Goal: Task Accomplishment & Management: Manage account settings

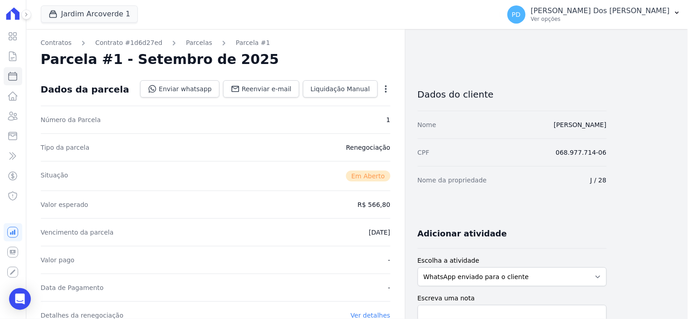
scroll to position [201, 0]
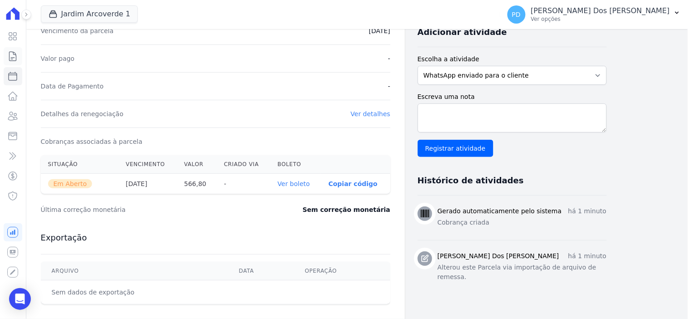
drag, startPoint x: 0, startPoint y: 0, endPoint x: 17, endPoint y: 61, distance: 63.5
click at [17, 61] on icon at bounding box center [12, 56] width 11 height 11
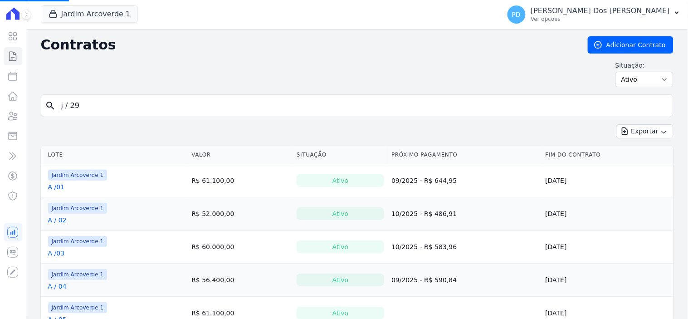
click at [83, 108] on input "j / 29" at bounding box center [362, 106] width 613 height 18
click at [87, 108] on input "j / 29" at bounding box center [362, 106] width 613 height 18
click at [85, 107] on input "search" at bounding box center [362, 106] width 613 height 18
type input "j / 32"
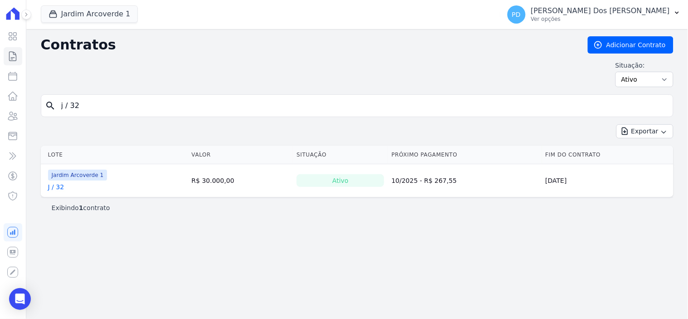
click at [60, 188] on link "J / 32" at bounding box center [56, 186] width 16 height 9
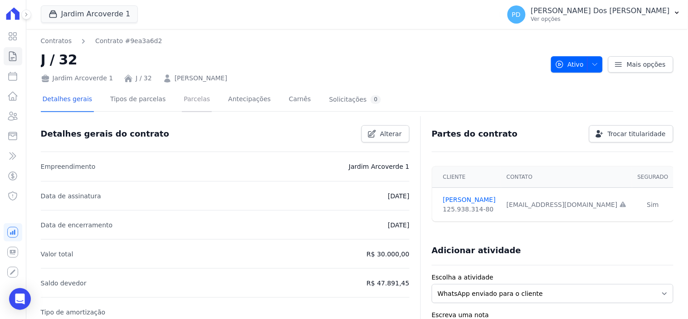
click at [182, 102] on link "Parcelas" at bounding box center [197, 100] width 30 height 24
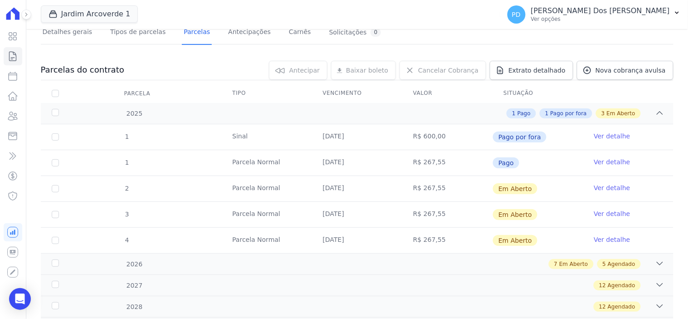
scroll to position [50, 0]
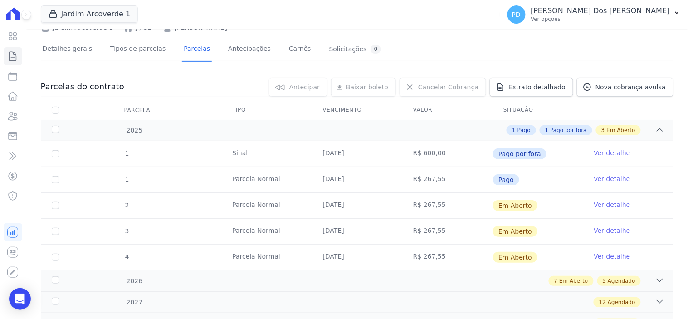
drag, startPoint x: 319, startPoint y: 151, endPoint x: 360, endPoint y: 152, distance: 40.8
click at [360, 152] on td "[DATE]" at bounding box center [357, 153] width 90 height 25
drag, startPoint x: 336, startPoint y: 178, endPoint x: 378, endPoint y: 179, distance: 41.3
click at [378, 179] on td "[DATE]" at bounding box center [357, 179] width 90 height 25
drag, startPoint x: 316, startPoint y: 203, endPoint x: 354, endPoint y: 223, distance: 42.8
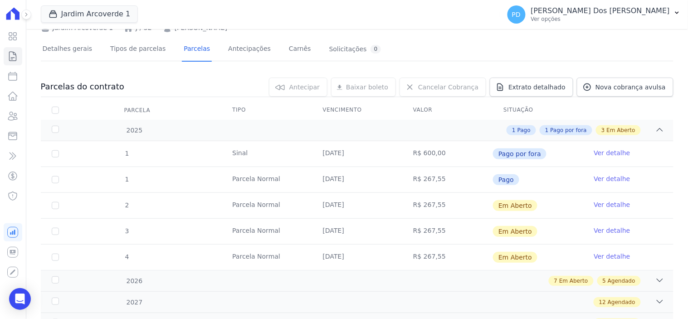
click at [352, 208] on td "[DATE]" at bounding box center [357, 205] width 90 height 25
click at [340, 225] on td "[DATE]" at bounding box center [357, 231] width 90 height 25
click at [340, 255] on td "[DATE]" at bounding box center [357, 256] width 90 height 25
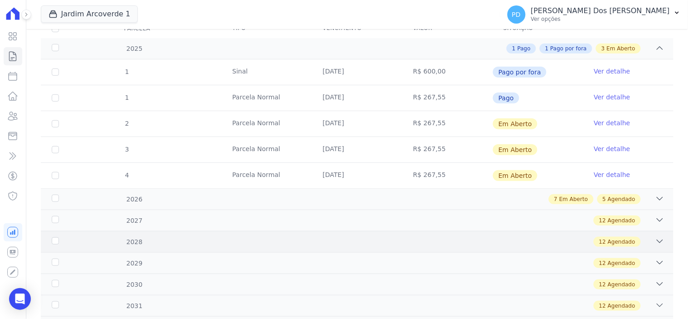
scroll to position [151, 0]
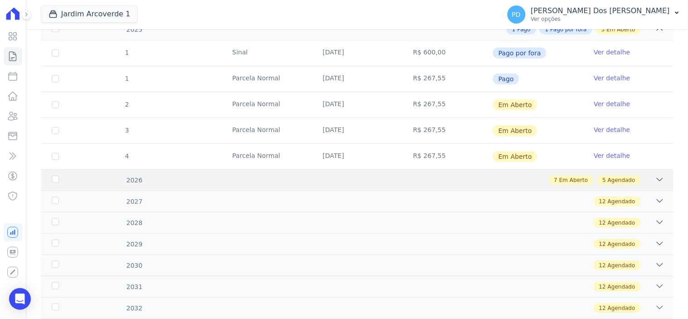
click at [49, 177] on div "2026 7 Em Aberto 5 Agendado" at bounding box center [357, 179] width 632 height 21
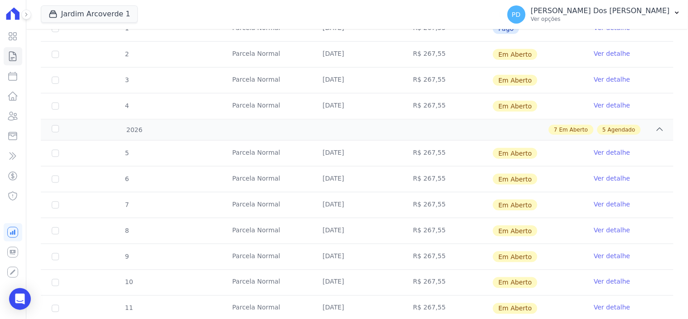
scroll to position [0, 0]
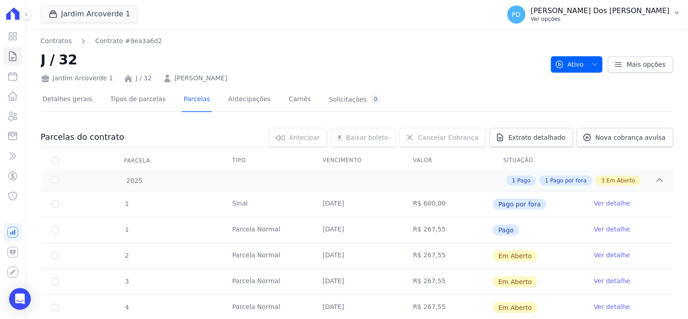
click at [676, 10] on icon "button" at bounding box center [676, 12] width 7 height 7
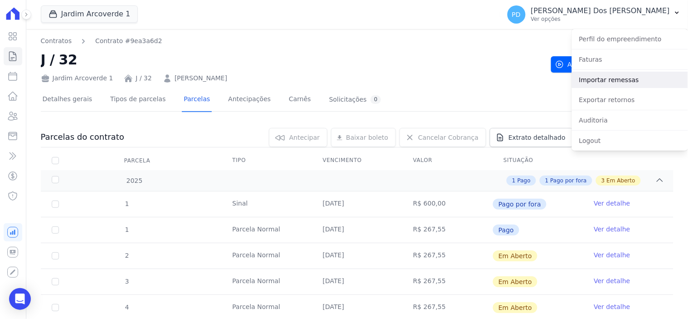
click at [595, 80] on link "Importar remessas" at bounding box center [630, 80] width 116 height 16
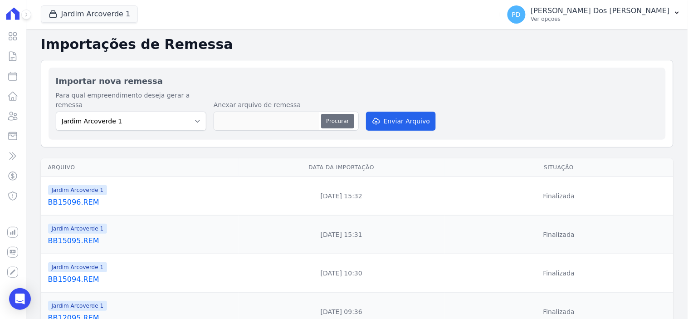
click at [331, 114] on button "Procurar" at bounding box center [337, 121] width 33 height 15
type input "BB15097.REM"
click at [395, 112] on button "Enviar Arquivo" at bounding box center [401, 121] width 70 height 19
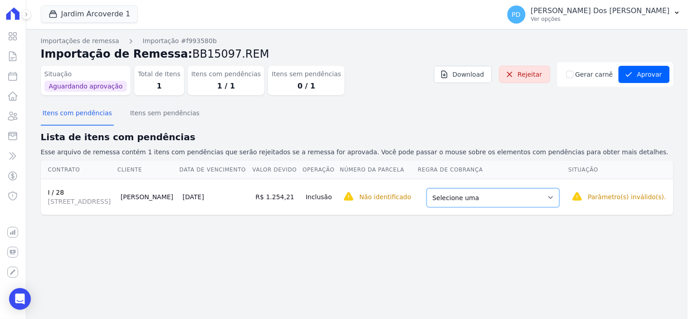
click at [559, 207] on select "Selecione uma Nova Parcela Avulsa Parcela Avulsa Existente Sinal (4 X R$ 333,00…" at bounding box center [493, 197] width 133 height 19
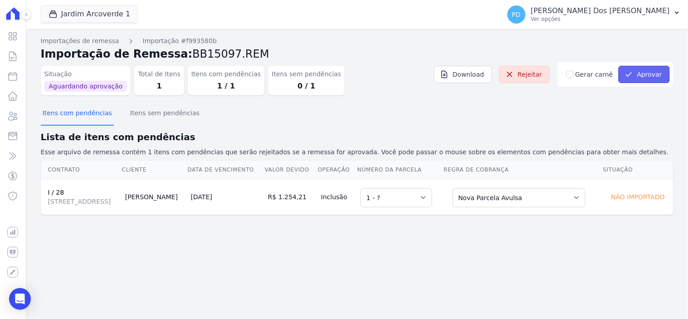
click at [644, 73] on button "Aprovar" at bounding box center [643, 74] width 51 height 17
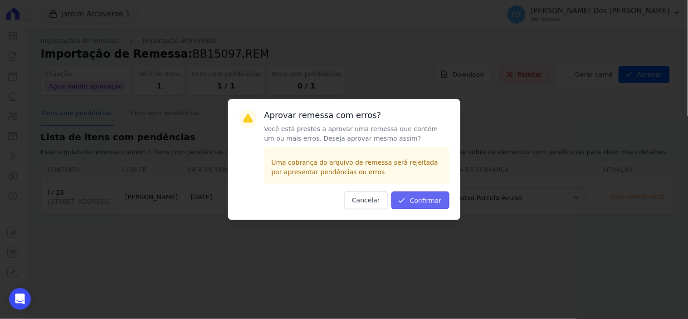
click at [432, 198] on button "Confirmar" at bounding box center [420, 200] width 58 height 18
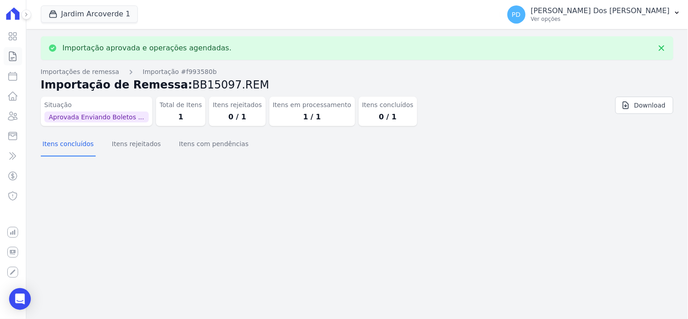
click at [15, 52] on icon at bounding box center [12, 56] width 11 height 11
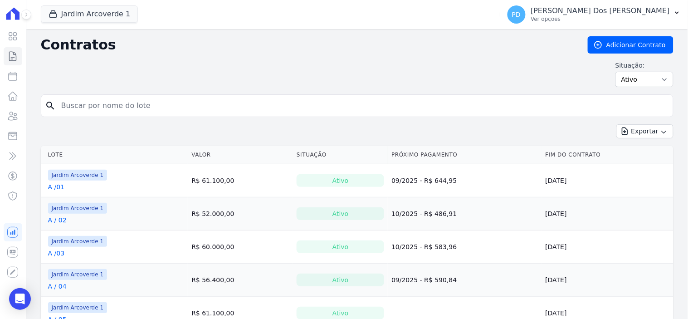
click at [134, 109] on input "search" at bounding box center [362, 106] width 613 height 18
type input "i / 28"
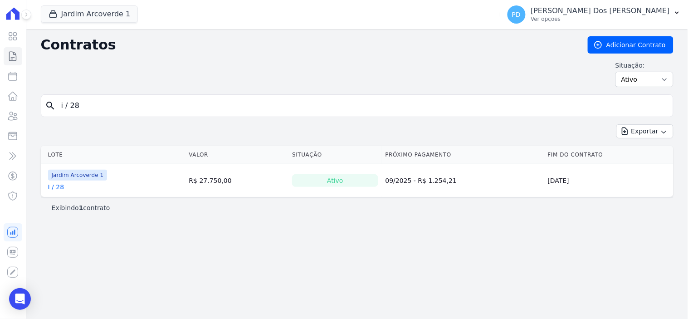
click at [56, 189] on link "I / 28" at bounding box center [56, 186] width 16 height 9
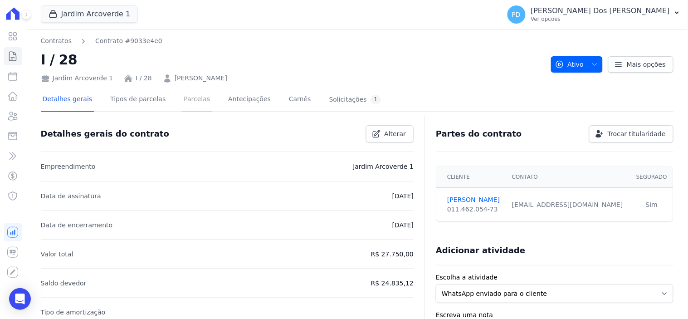
click at [182, 98] on link "Parcelas" at bounding box center [197, 100] width 30 height 24
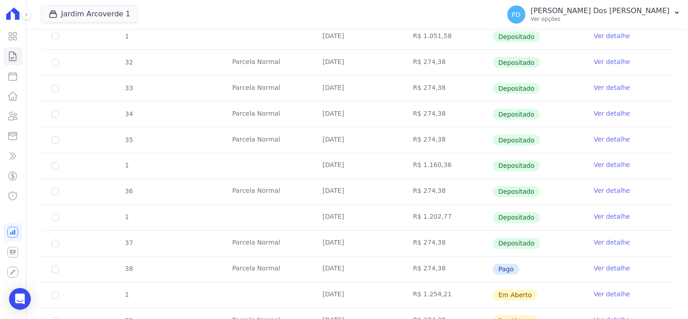
scroll to position [403, 0]
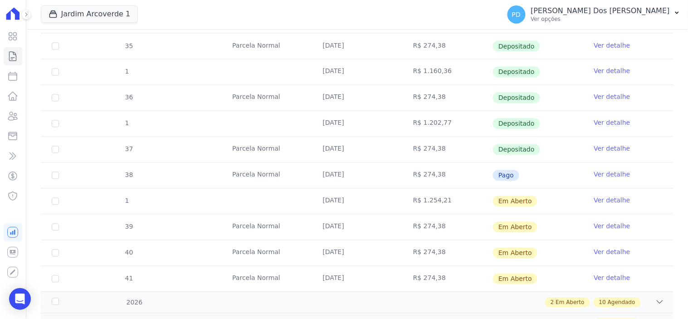
click at [598, 199] on link "Ver detalhe" at bounding box center [612, 200] width 36 height 9
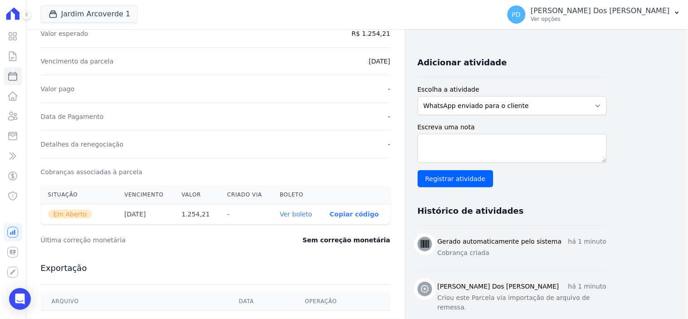
scroll to position [201, 0]
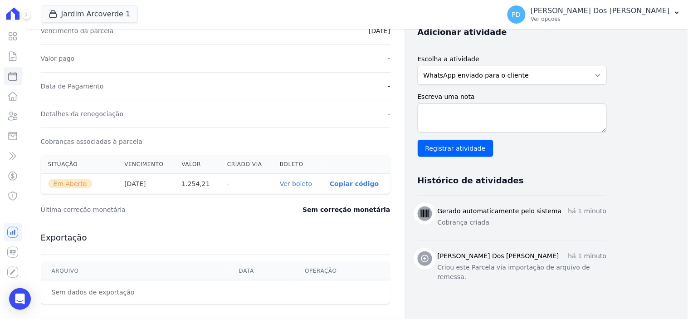
click at [303, 184] on link "Ver boleto" at bounding box center [296, 183] width 32 height 7
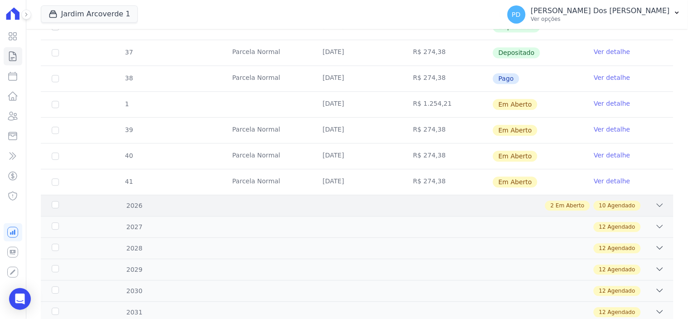
scroll to position [504, 0]
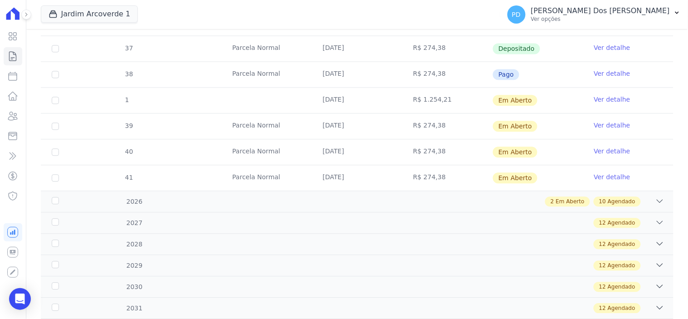
click at [602, 48] on link "Ver detalhe" at bounding box center [612, 47] width 36 height 9
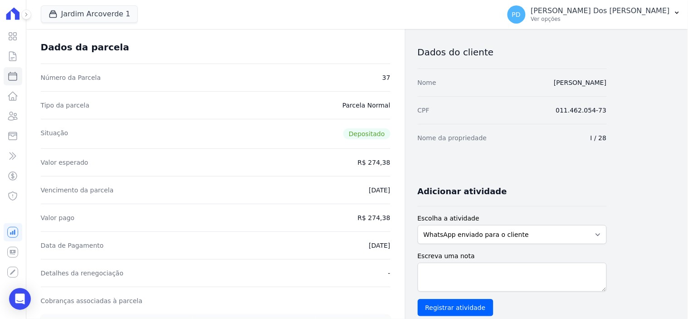
scroll to position [151, 0]
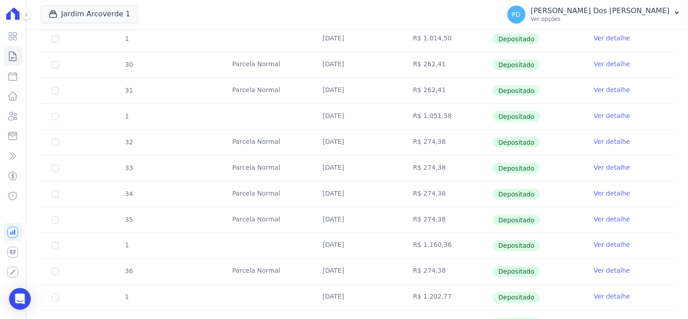
scroll to position [302, 0]
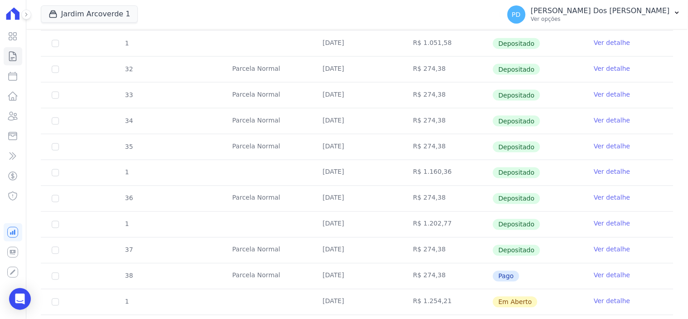
click at [612, 274] on link "Ver detalhe" at bounding box center [612, 275] width 36 height 9
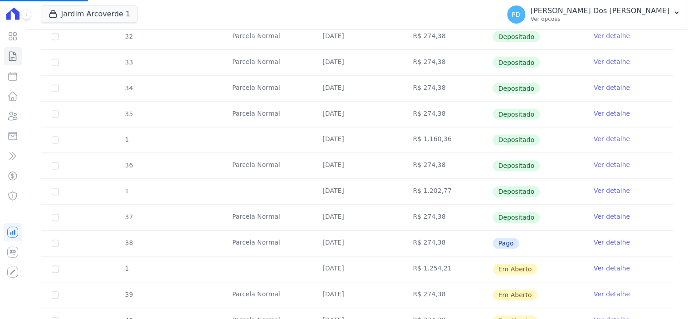
scroll to position [352, 0]
